Goal: Information Seeking & Learning: Find specific fact

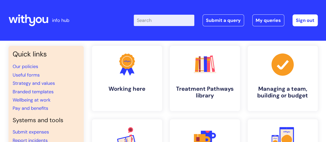
click at [160, 23] on input "Enter your search term here..." at bounding box center [164, 20] width 61 height 11
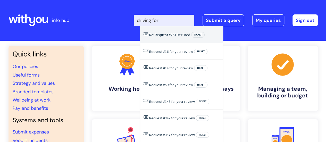
type input "driving forw"
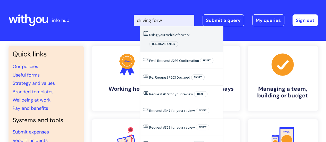
click at [167, 36] on link "Using your vehicle for work" at bounding box center [169, 34] width 40 height 5
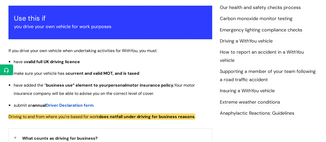
scroll to position [103, 0]
